Goal: Task Accomplishment & Management: Complete application form

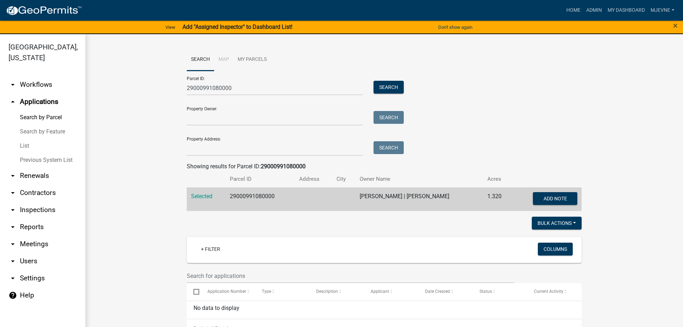
scroll to position [146, 0]
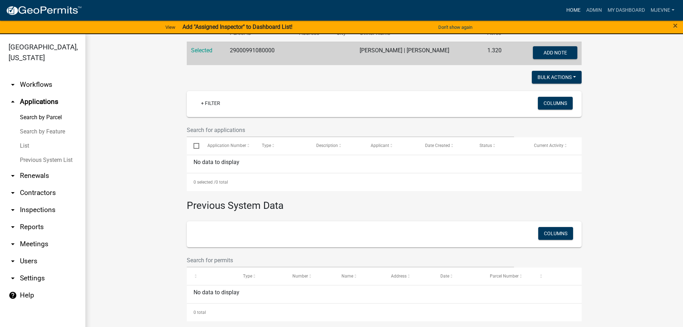
click at [571, 10] on link "Home" at bounding box center [573, 11] width 20 height 14
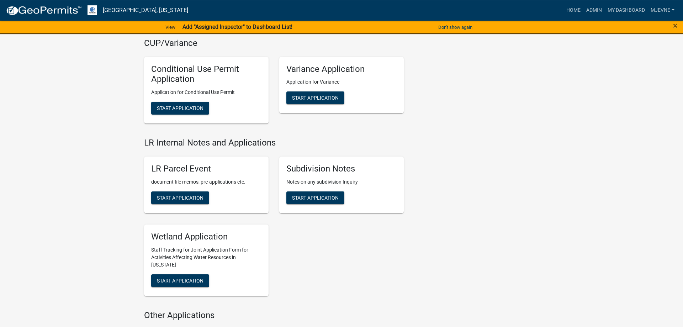
scroll to position [979, 0]
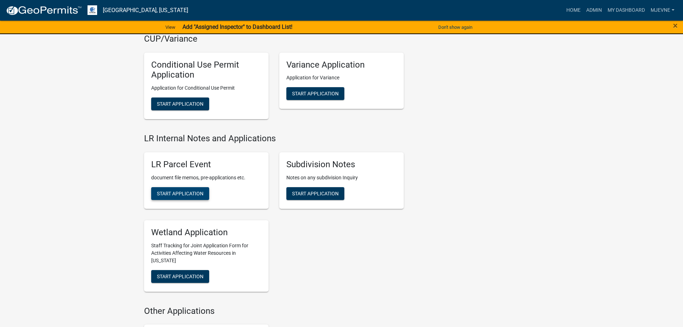
click at [185, 194] on span "Start Application" at bounding box center [180, 193] width 47 height 6
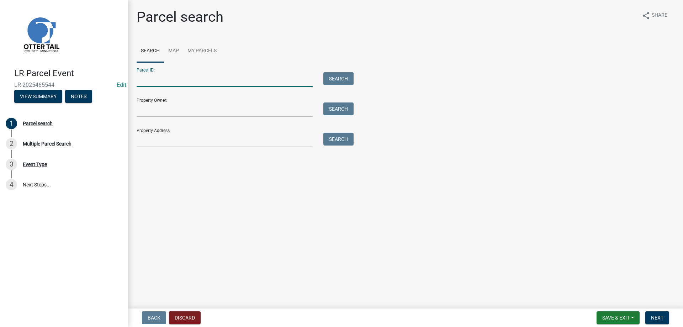
click at [155, 79] on input "Parcel ID:" at bounding box center [225, 79] width 176 height 15
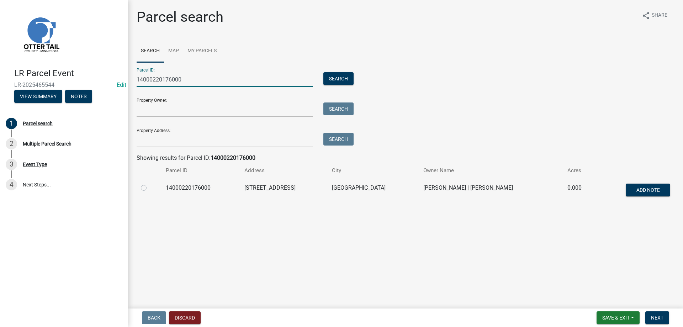
type input "14000220176000"
click at [149, 183] on label at bounding box center [149, 183] width 0 height 0
click at [149, 186] on input "radio" at bounding box center [151, 185] width 5 height 5
radio input "true"
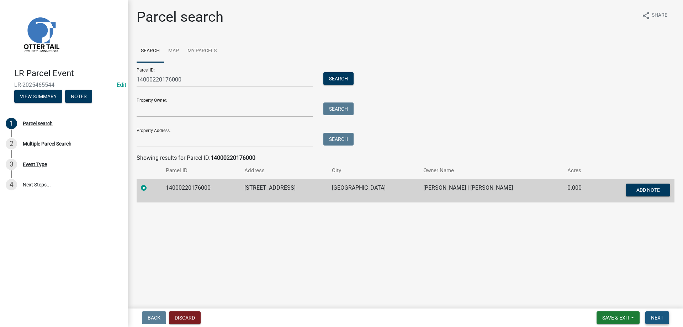
click at [655, 319] on span "Next" at bounding box center [657, 318] width 12 height 6
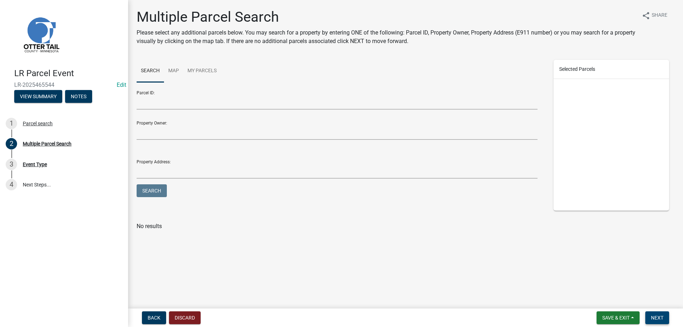
click at [661, 317] on span "Next" at bounding box center [657, 318] width 12 height 6
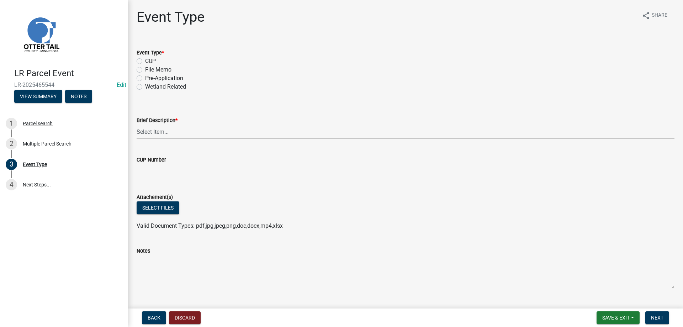
click at [145, 69] on label "File Memo" at bounding box center [158, 69] width 26 height 9
click at [145, 69] on input "File Memo" at bounding box center [147, 67] width 5 height 5
radio input "true"
click at [137, 124] on select "Select Item... Bluff Determination Building or Site line Complaint Corresponden…" at bounding box center [406, 131] width 538 height 15
click option "Soils Letter" at bounding box center [0, 0] width 0 height 0
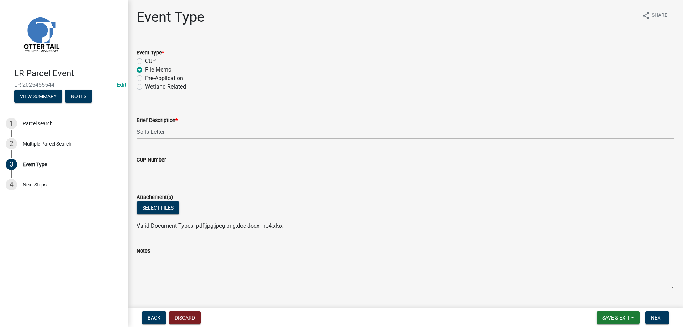
select select "bc5aa519-3cf5-4629-aac2-1a51af55b843"
click at [153, 208] on button "Select files" at bounding box center [158, 207] width 43 height 13
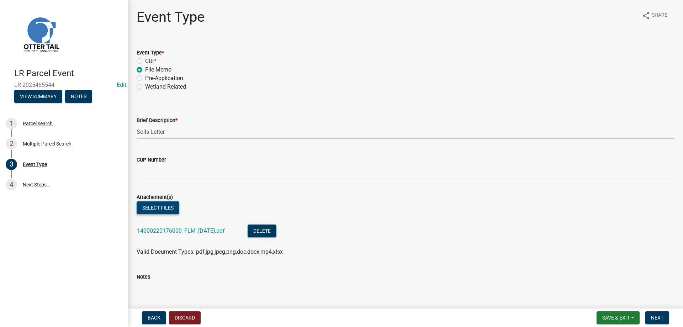
scroll to position [130, 0]
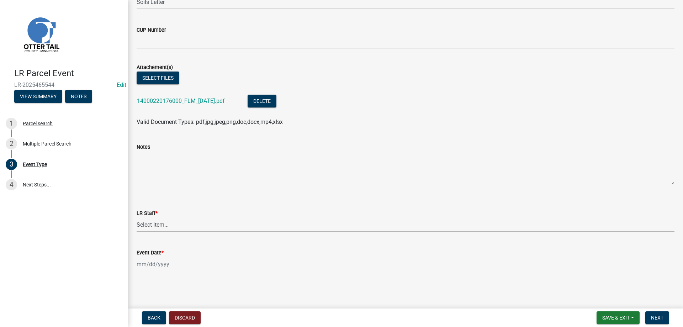
click at [137, 217] on select "Select Item... [PERSON_NAME] [PERSON_NAME] [PERSON_NAME] [PERSON_NAME] [PERSON_…" at bounding box center [406, 224] width 538 height 15
click option "[PERSON_NAME]" at bounding box center [0, 0] width 0 height 0
select select "b4c12476-3918-4c31-b34d-126d47b866fd"
click at [154, 267] on input "Event Date *" at bounding box center [169, 264] width 65 height 15
select select "8"
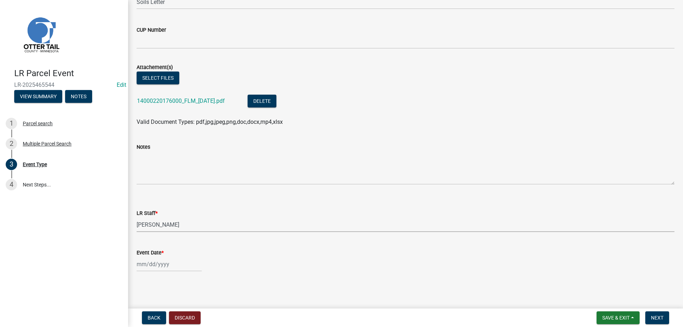
select select "2025"
click at [146, 224] on div "18" at bounding box center [143, 225] width 11 height 11
type input "[DATE]"
click at [658, 318] on span "Next" at bounding box center [657, 318] width 12 height 6
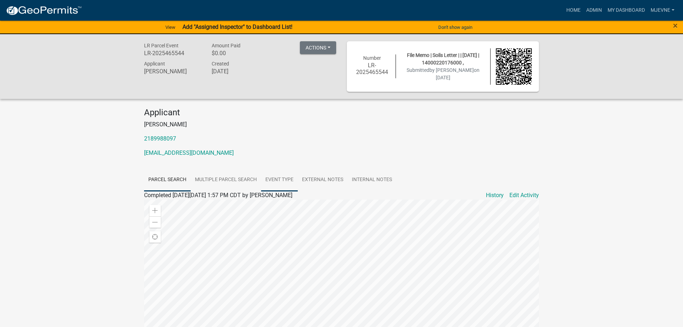
click at [281, 180] on link "Event Type" at bounding box center [279, 180] width 37 height 23
click at [572, 10] on link "Home" at bounding box center [573, 11] width 20 height 14
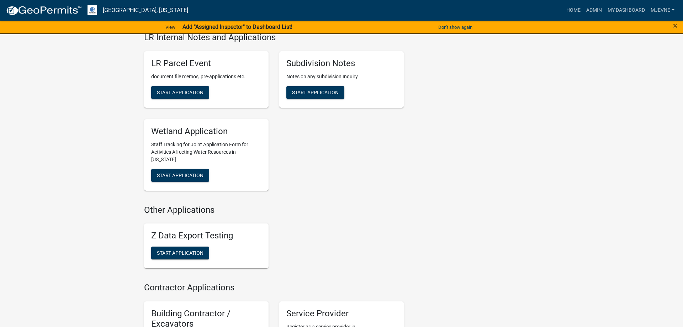
scroll to position [1050, 0]
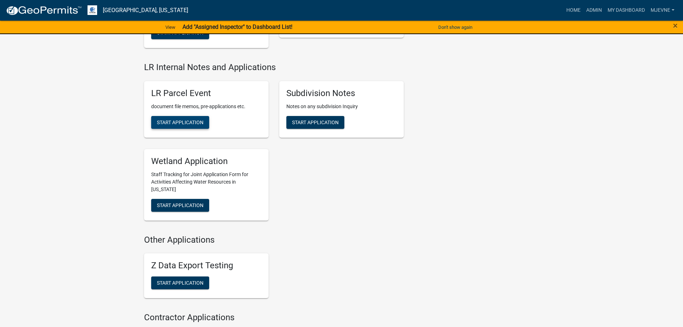
click at [181, 126] on button "Start Application" at bounding box center [180, 122] width 58 height 13
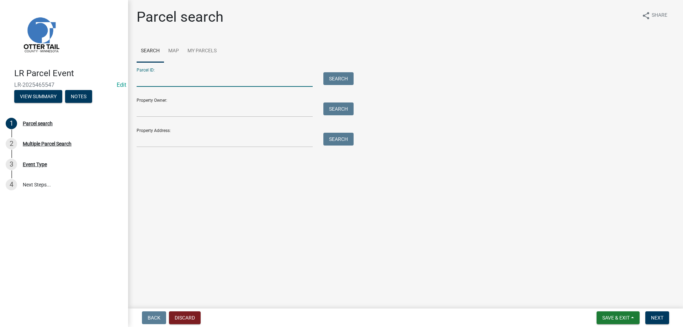
click at [147, 83] on input "Parcel ID:" at bounding box center [225, 79] width 176 height 15
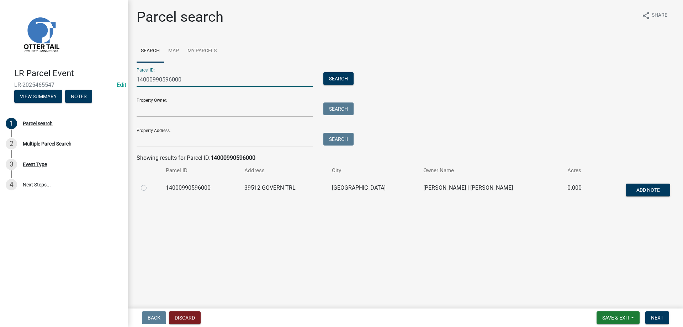
type input "14000990596000"
click at [149, 183] on label at bounding box center [149, 183] width 0 height 0
click at [149, 187] on input "radio" at bounding box center [151, 185] width 5 height 5
radio input "true"
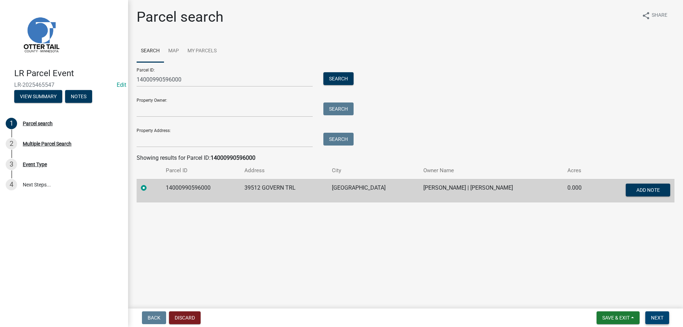
click at [660, 318] on span "Next" at bounding box center [657, 318] width 12 height 6
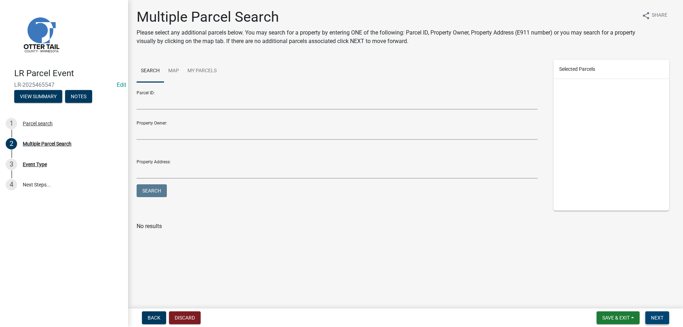
click at [660, 318] on span "Next" at bounding box center [657, 318] width 12 height 6
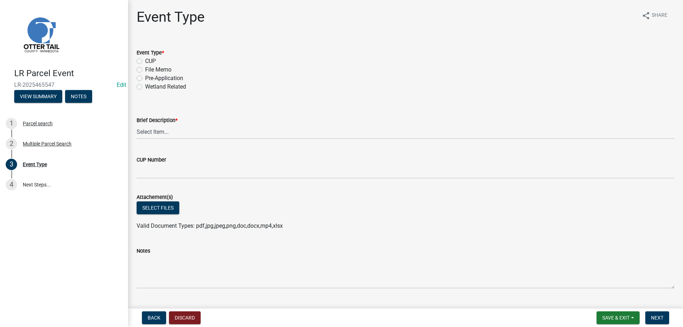
click at [145, 70] on label "File Memo" at bounding box center [158, 69] width 26 height 9
click at [145, 70] on input "File Memo" at bounding box center [147, 67] width 5 height 5
radio input "true"
click at [137, 124] on select "Select Item... Bluff Determination Building or Site line Complaint Corresponden…" at bounding box center [406, 131] width 538 height 15
click option "Soils Letter" at bounding box center [0, 0] width 0 height 0
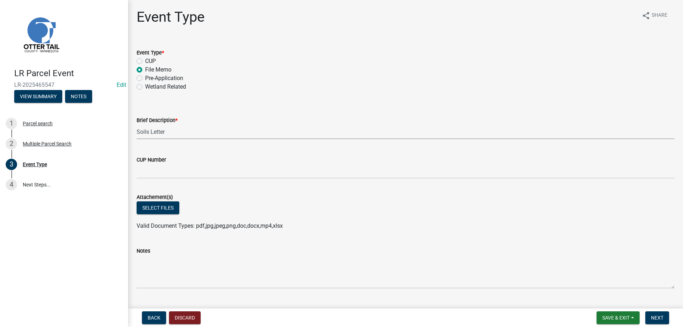
select select "bc5aa519-3cf5-4629-aac2-1a51af55b843"
click at [153, 208] on button "Select files" at bounding box center [158, 207] width 43 height 13
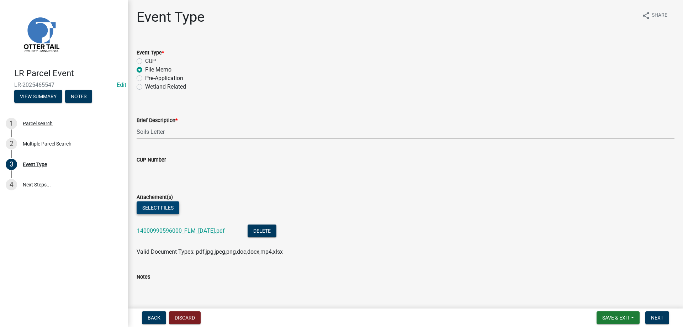
scroll to position [130, 0]
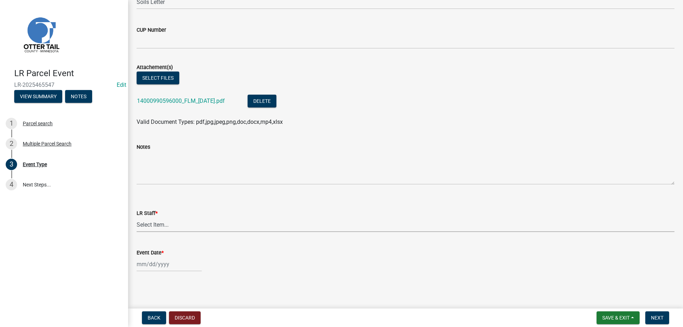
click at [137, 217] on select "Select Item... [PERSON_NAME] [PERSON_NAME] [PERSON_NAME] [PERSON_NAME] [PERSON_…" at bounding box center [406, 224] width 538 height 15
click option "[PERSON_NAME]" at bounding box center [0, 0] width 0 height 0
select select "b4c12476-3918-4c31-b34d-126d47b866fd"
click at [153, 261] on input "Event Date *" at bounding box center [169, 264] width 65 height 15
select select "8"
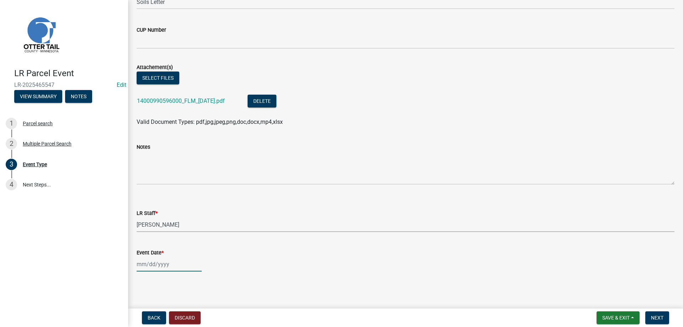
select select "2025"
click at [146, 225] on div "18" at bounding box center [143, 225] width 11 height 11
type input "[DATE]"
click at [654, 319] on span "Next" at bounding box center [657, 318] width 12 height 6
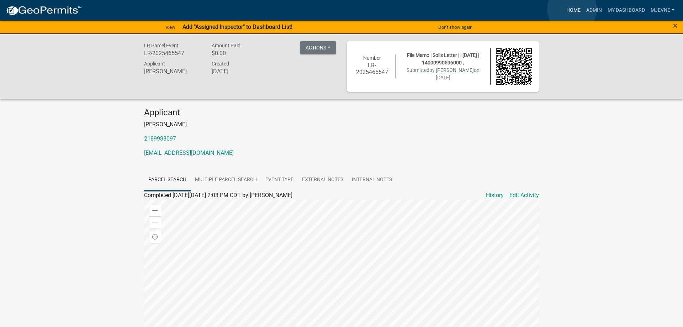
click at [572, 9] on link "Home" at bounding box center [573, 11] width 20 height 14
